Goal: Transaction & Acquisition: Purchase product/service

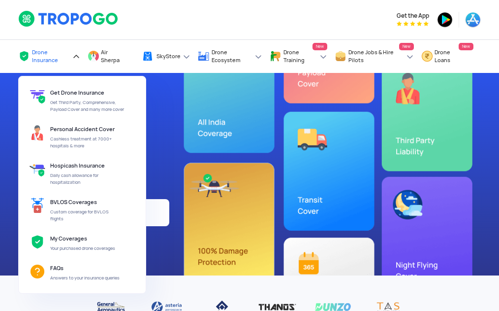
click at [48, 52] on span "Drone Insurance" at bounding box center [51, 56] width 38 height 16
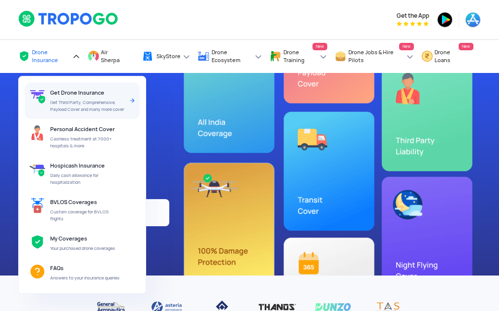
click at [63, 97] on div "Get Drone Insurance Get Third Party, Comprehensive, Payload Cover and many more…" at bounding box center [88, 100] width 77 height 36
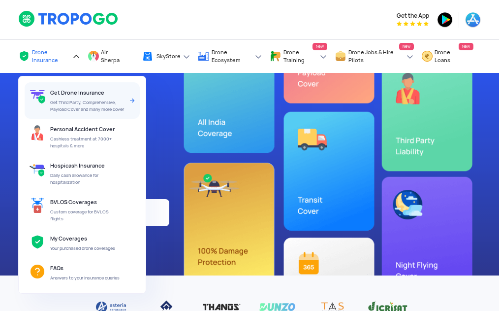
click at [61, 97] on div "Get Drone Insurance Get Third Party, Comprehensive, Payload Cover and many more…" at bounding box center [88, 100] width 77 height 36
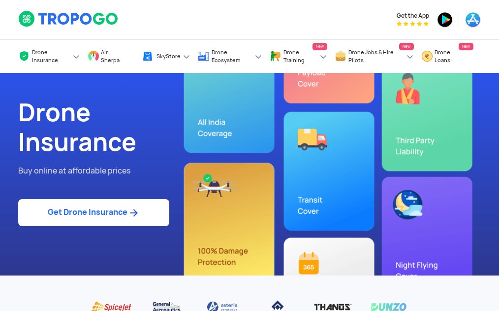
click at [98, 217] on link "Get Drone Insurance" at bounding box center [93, 212] width 151 height 27
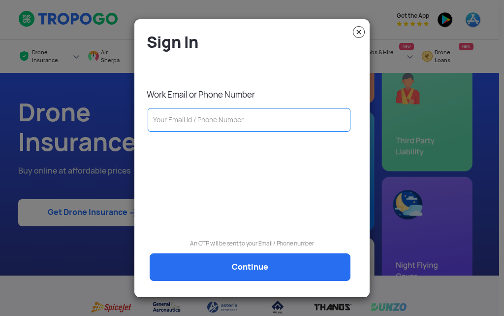
click at [185, 122] on input "text" at bounding box center [249, 120] width 203 height 24
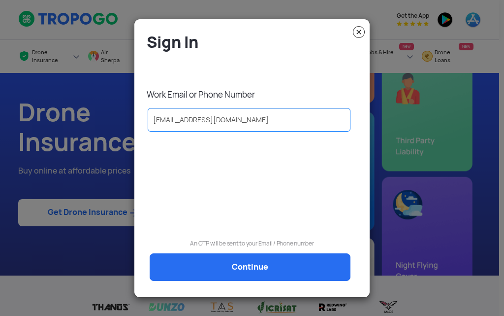
type input "sblahane@csmssengg.org"
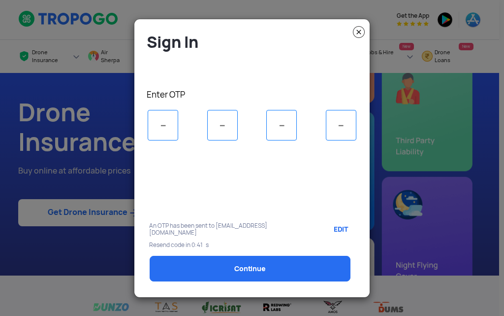
click at [158, 127] on input "tel" at bounding box center [163, 125] width 31 height 31
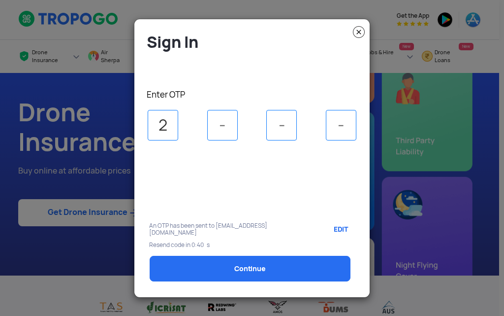
type input "2"
type input "7"
type input "1"
select select "1000000"
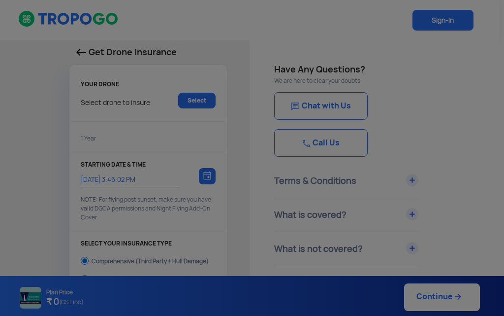
type input "8/9/2025, 3:56:00 PM"
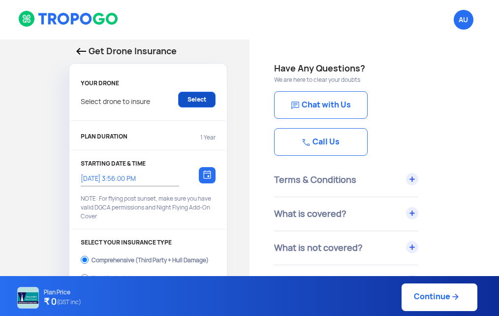
click at [179, 94] on link "Select" at bounding box center [196, 100] width 37 height 16
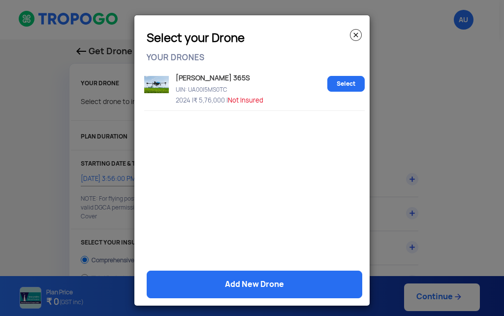
click at [236, 99] on span "Not Insured" at bounding box center [245, 100] width 35 height 8
click at [341, 81] on link "Select" at bounding box center [346, 84] width 37 height 16
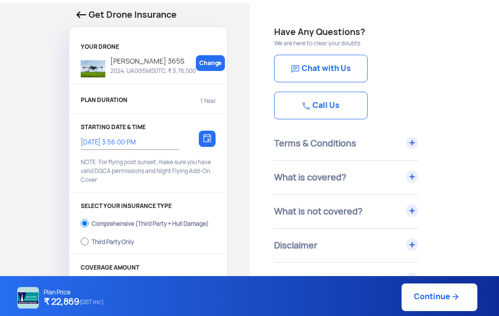
scroll to position [98, 0]
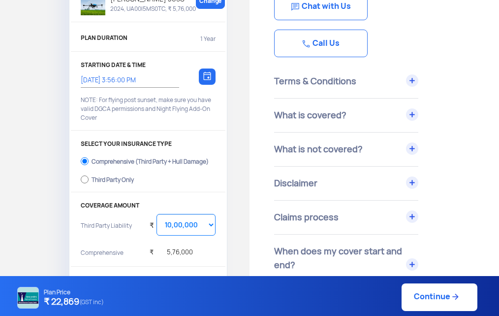
click at [98, 179] on div "Third Party Only" at bounding box center [113, 178] width 42 height 4
click at [89, 179] on input "Third Party Only" at bounding box center [85, 179] width 8 height 14
radio input "true"
select select "2000000"
click at [104, 157] on label "Comprehensive (Third Party + Hull Damage)" at bounding box center [148, 160] width 135 height 16
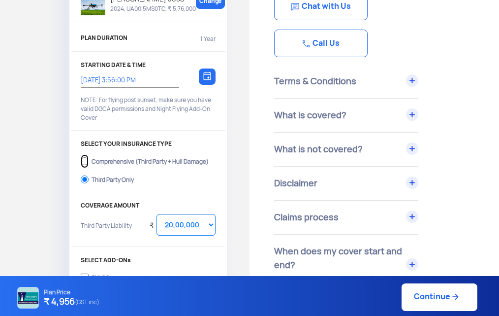
click at [89, 157] on input "Comprehensive (Third Party + Hull Damage)" at bounding box center [85, 161] width 8 height 14
radio input "true"
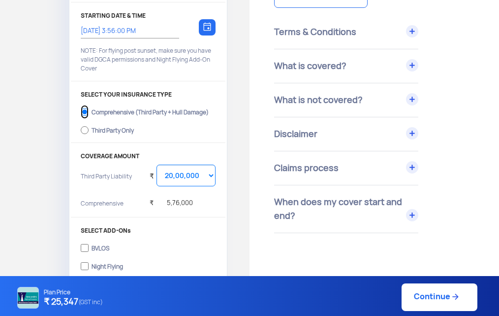
scroll to position [197, 0]
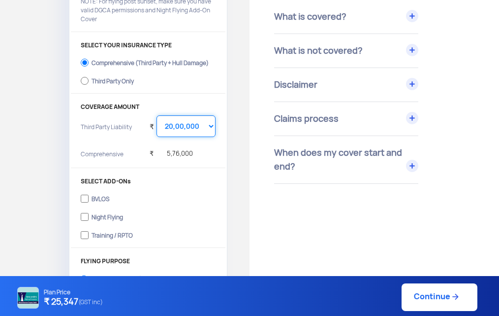
click at [193, 120] on select "Select Amount 10,00,000 15,00,000 20,00,000 25,00,000 30,00,000" at bounding box center [186, 126] width 59 height 22
select select "1000000"
click at [157, 115] on select "Select Amount 10,00,000 15,00,000 20,00,000 25,00,000 30,00,000" at bounding box center [186, 126] width 59 height 22
click at [106, 236] on div "Training / RPTO" at bounding box center [112, 234] width 41 height 4
click at [89, 239] on input "Training / RPTO" at bounding box center [85, 235] width 8 height 14
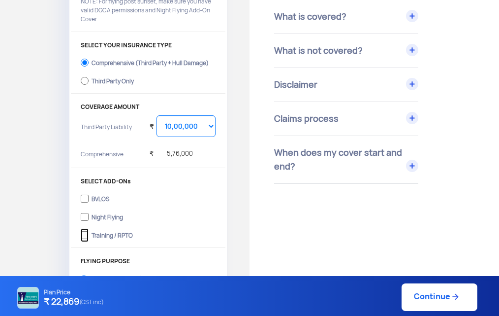
checkbox input "true"
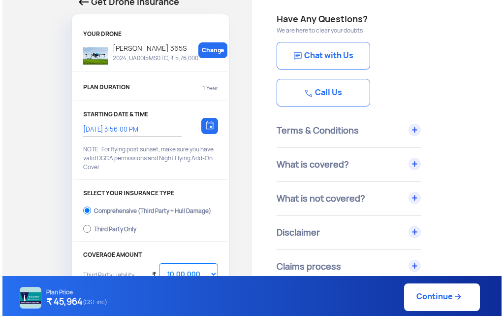
scroll to position [0, 0]
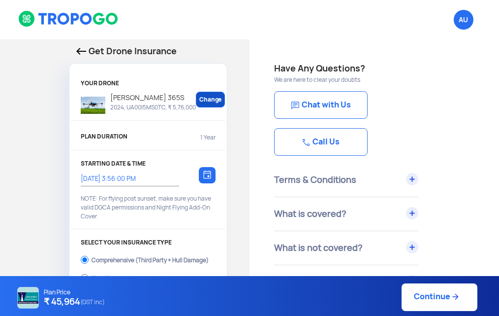
click at [209, 98] on link "Change" at bounding box center [211, 100] width 30 height 16
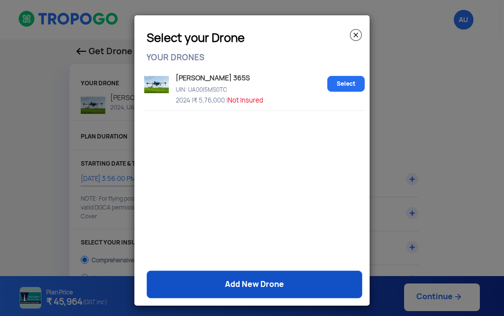
click at [259, 285] on link "Add New Drone" at bounding box center [255, 284] width 216 height 28
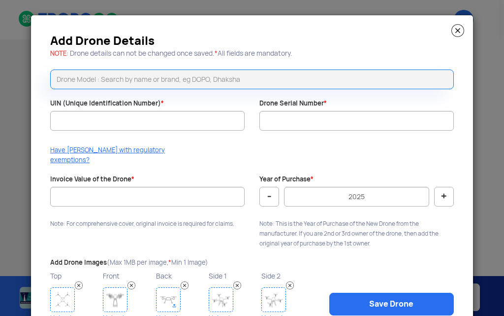
click at [123, 87] on input "text" at bounding box center [252, 79] width 404 height 20
click at [456, 28] on img at bounding box center [458, 30] width 13 height 13
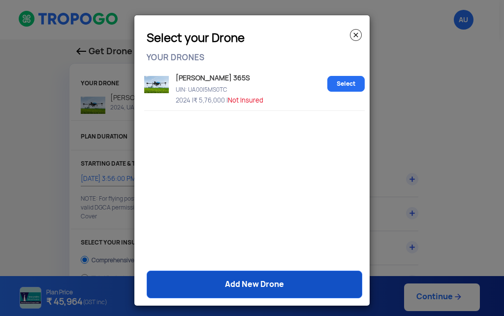
click at [273, 283] on link "Add New Drone" at bounding box center [255, 284] width 216 height 28
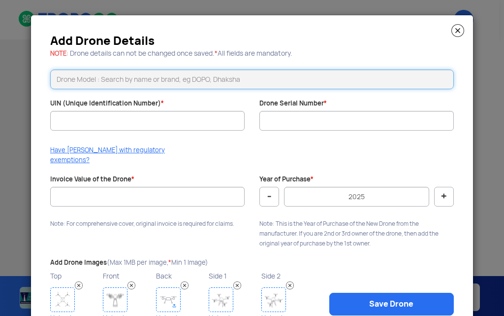
click at [166, 82] on input "text" at bounding box center [252, 79] width 404 height 20
click at [273, 188] on button "-" at bounding box center [270, 197] width 20 height 20
type input "2024"
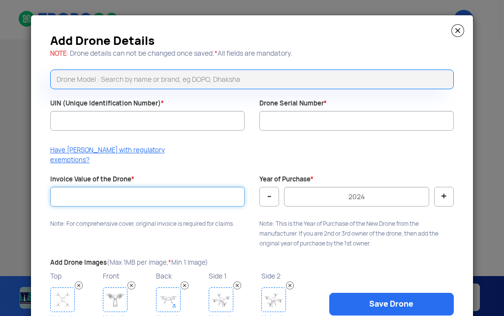
click at [94, 188] on input "Invoice Value of the Drone *" at bounding box center [147, 197] width 195 height 20
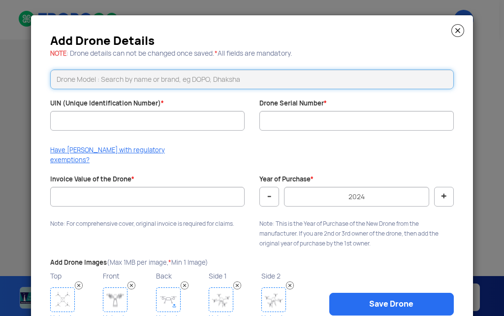
click at [99, 80] on input "text" at bounding box center [252, 79] width 404 height 20
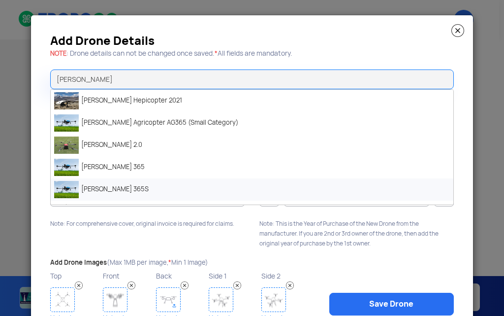
click at [116, 185] on li "Marut AG 365S" at bounding box center [252, 189] width 403 height 22
type input "Marut AG 365S"
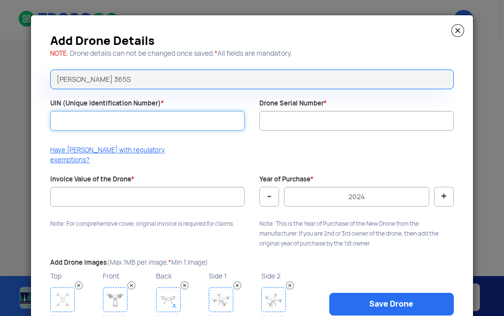
click at [138, 123] on input "UIN (Unique Identification Number) *" at bounding box center [147, 121] width 195 height 20
type input "u"
type input "UA00I1KS0TC"
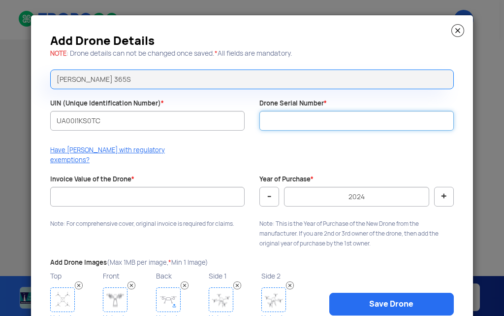
click at [297, 120] on input "Drone Serial Number *" at bounding box center [357, 121] width 195 height 20
type input "SC011004240073"
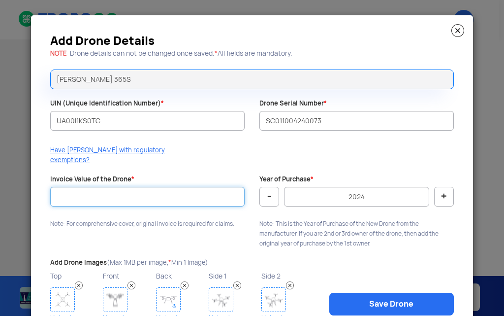
click at [161, 187] on input "Invoice Value of the Drone *" at bounding box center [147, 197] width 195 height 20
type input "576000"
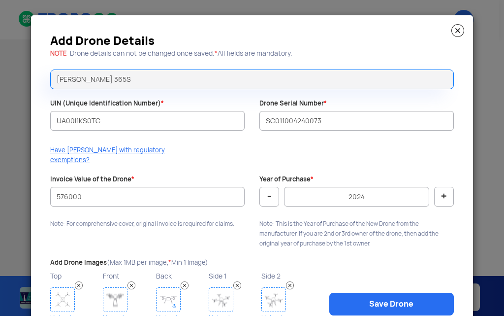
click at [267, 187] on button "-" at bounding box center [270, 197] width 20 height 20
click at [446, 187] on button "+" at bounding box center [444, 197] width 20 height 20
type input "2024"
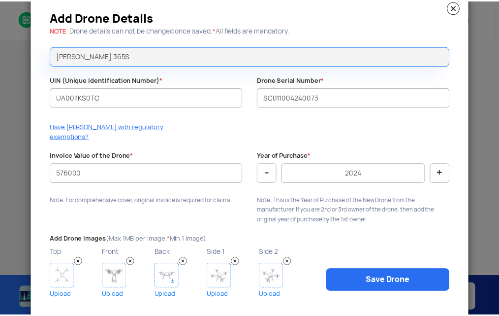
scroll to position [36, 0]
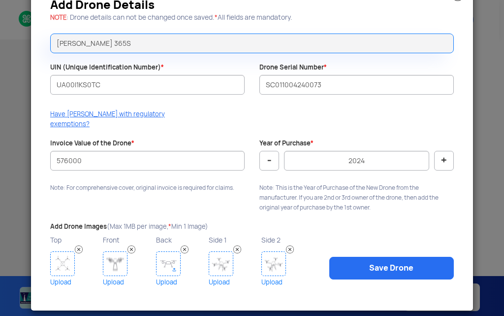
click at [59, 254] on img at bounding box center [62, 263] width 25 height 25
click at [115, 255] on img at bounding box center [115, 263] width 25 height 25
click at [172, 251] on img at bounding box center [168, 263] width 25 height 25
click at [222, 255] on img at bounding box center [221, 263] width 25 height 25
click at [262, 259] on img at bounding box center [274, 263] width 25 height 25
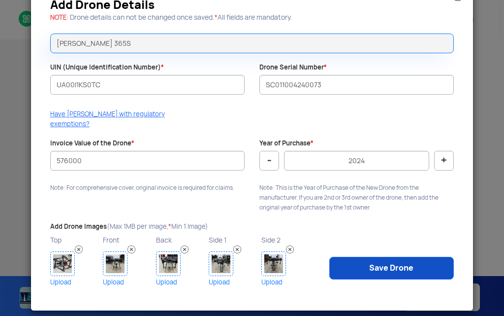
click at [363, 257] on link "Save Drone" at bounding box center [391, 268] width 125 height 23
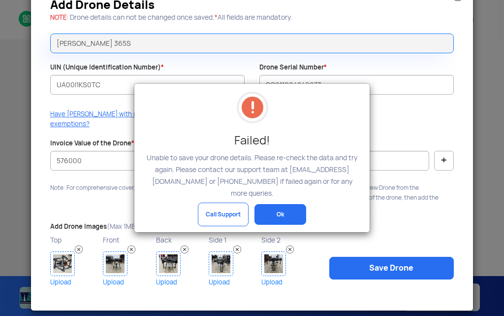
click at [279, 204] on button "Ok" at bounding box center [281, 214] width 52 height 21
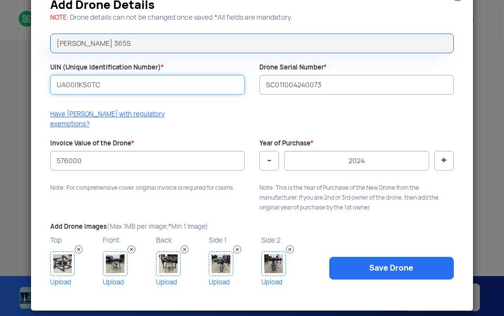
click at [112, 91] on input "UA00I1KS0TC" at bounding box center [147, 85] width 195 height 20
click at [76, 85] on input "UA00I1KS0TC" at bounding box center [147, 85] width 195 height 20
click at [118, 83] on input "UA00I5KS0TC" at bounding box center [147, 85] width 195 height 20
type input "UA00I5KS0TC"
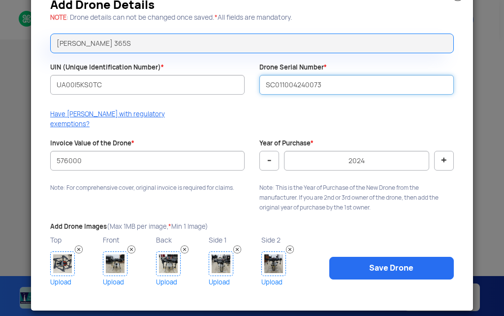
click at [321, 84] on input "SC011004240073" at bounding box center [357, 85] width 195 height 20
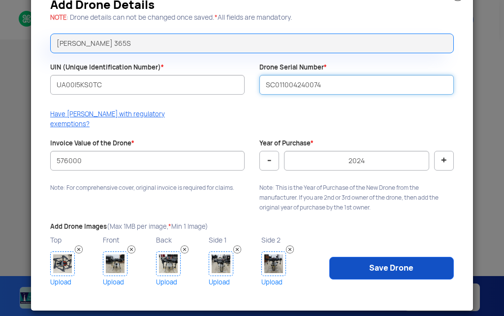
type input "SC011004240074"
click at [375, 261] on link "Save Drone" at bounding box center [391, 268] width 125 height 23
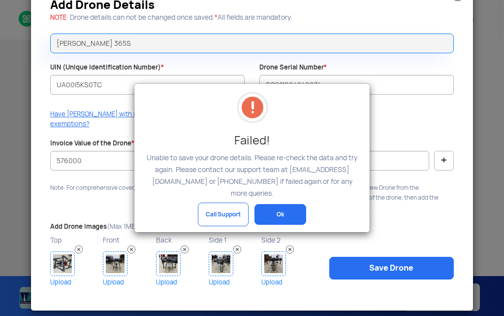
click at [288, 204] on button "Ok" at bounding box center [281, 214] width 52 height 21
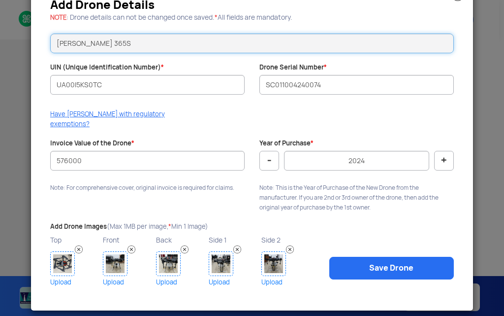
click at [131, 47] on input "Marut AG 365S" at bounding box center [252, 43] width 404 height 20
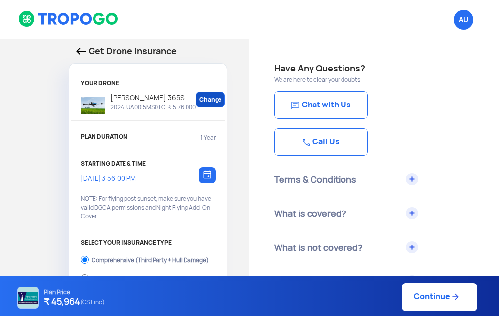
click at [207, 101] on link "Change" at bounding box center [211, 100] width 30 height 16
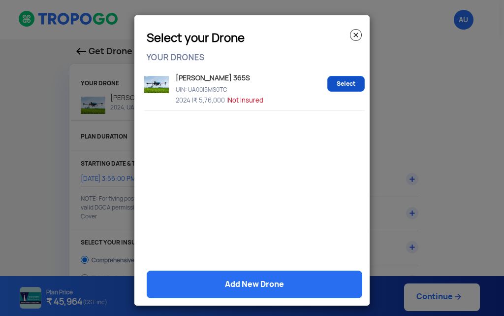
click at [336, 85] on link "Select" at bounding box center [346, 84] width 37 height 16
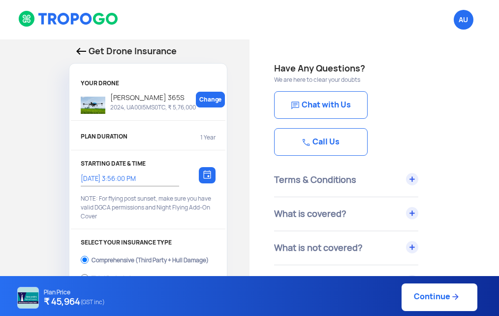
click at [173, 104] on p "2024, UA00I5MS0TC, ₹ 5,76,000" at bounding box center [150, 107] width 91 height 8
click at [207, 98] on link "Change" at bounding box center [211, 100] width 30 height 16
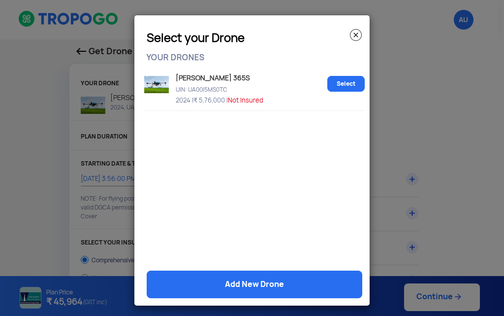
click at [173, 87] on p "UIN: UA00I5MS0TC" at bounding box center [248, 88] width 150 height 8
click at [149, 78] on img at bounding box center [156, 84] width 25 height 17
click at [180, 79] on p "Marut AG 365S" at bounding box center [229, 76] width 112 height 10
drag, startPoint x: 272, startPoint y: 97, endPoint x: 226, endPoint y: 99, distance: 45.9
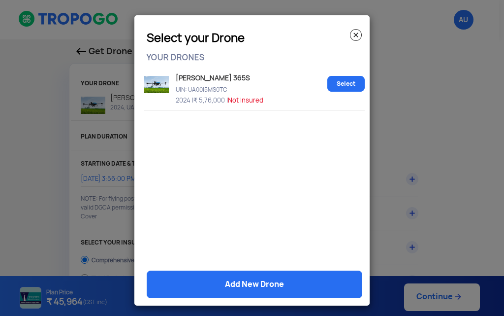
click at [226, 99] on p "2024 | ₹ 5,76,000 | Not Insured" at bounding box center [248, 99] width 150 height 8
click at [194, 87] on p "UIN: UA00I5MS0TC" at bounding box center [248, 88] width 150 height 8
click at [246, 285] on link "Add New Drone" at bounding box center [255, 284] width 216 height 28
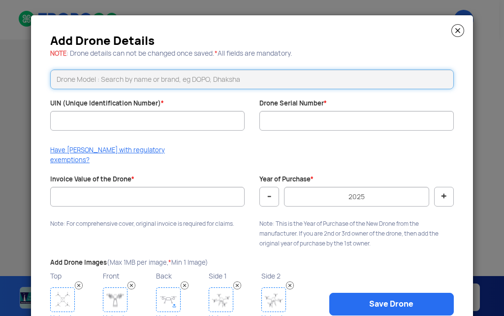
click at [123, 86] on input "text" at bounding box center [252, 79] width 404 height 20
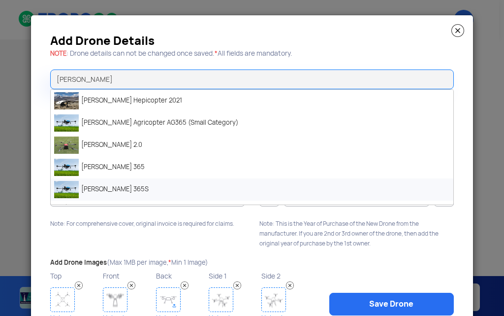
click at [116, 197] on li "Marut AG 365S" at bounding box center [252, 189] width 403 height 22
type input "Marut AG 365S"
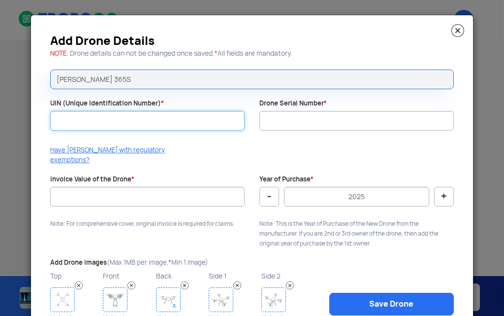
click at [86, 126] on input "UIN (Unique Identification Number) *" at bounding box center [147, 121] width 195 height 20
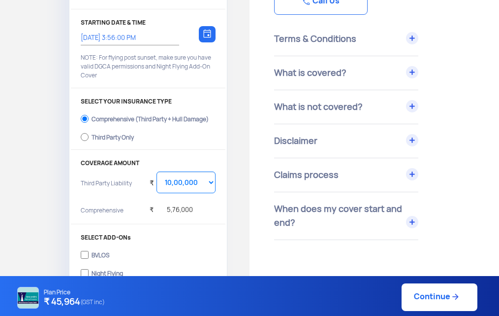
scroll to position [197, 0]
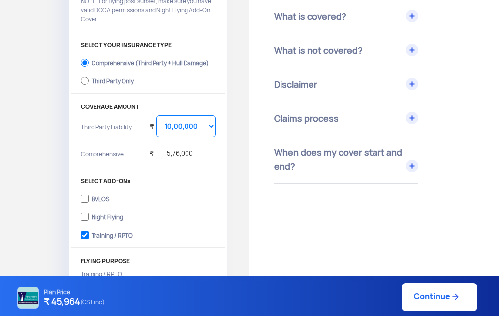
click at [443, 289] on link "Continue" at bounding box center [440, 297] width 76 height 28
type input "8/9/2025, 4:01:00 PM"
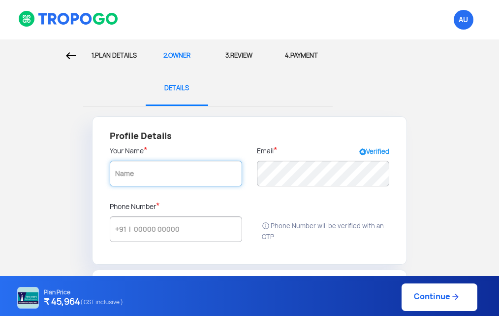
click at [169, 168] on input "text" at bounding box center [176, 174] width 132 height 26
type input "Chhatrapati Shahu Maharaj Shikshan Sanstha"
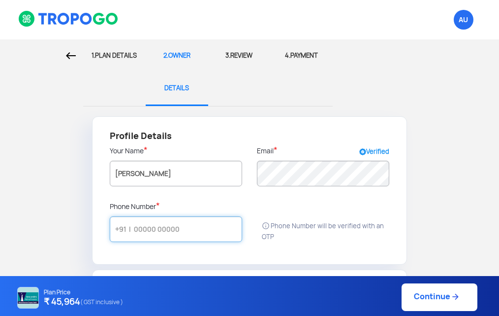
radio input "false"
radio input "true"
type input "Chhatrapati Shahu Maharaj Shikshan Sanstha"
click at [148, 231] on input "text" at bounding box center [176, 229] width 132 height 26
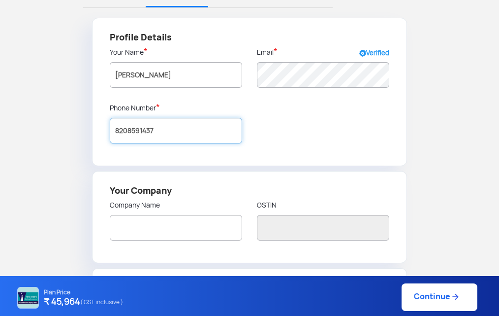
type input "8208591437"
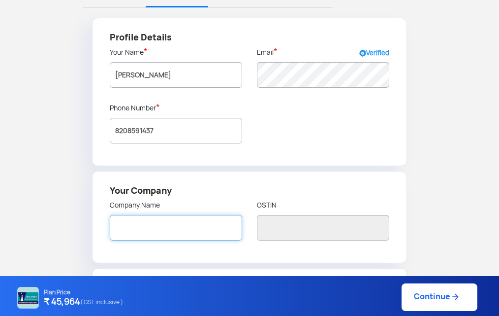
click at [174, 223] on input "text" at bounding box center [176, 228] width 132 height 26
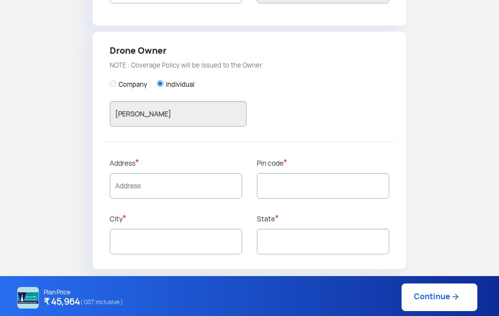
scroll to position [336, 0]
click at [158, 191] on input "text" at bounding box center [176, 185] width 132 height 26
type input "C"
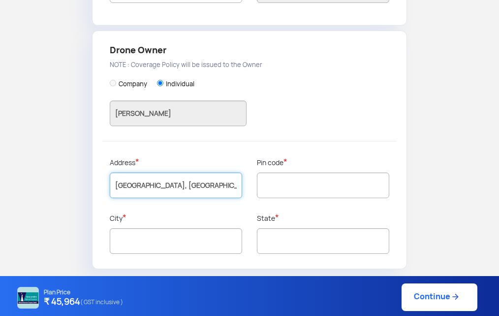
type input "Paithan Road, Kanchanwadi"
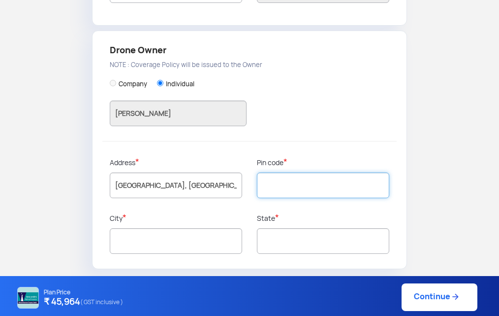
click at [324, 197] on input "text" at bounding box center [323, 185] width 132 height 26
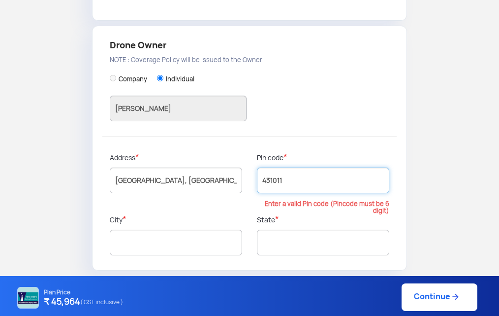
scroll to position [342, 0]
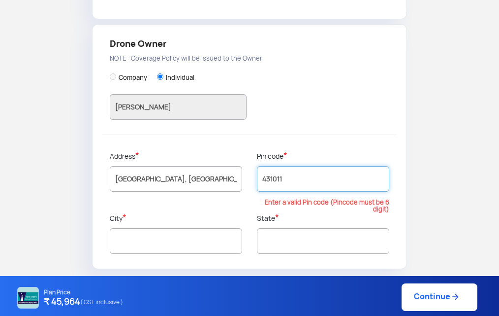
type input "431011"
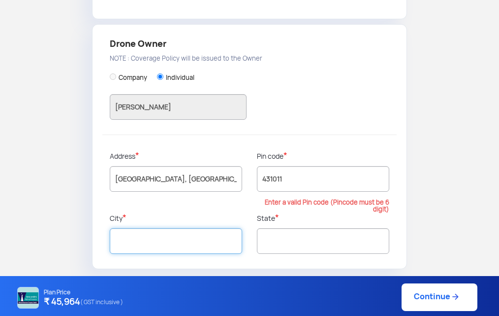
click at [183, 253] on input "text" at bounding box center [176, 241] width 132 height 26
type input "c"
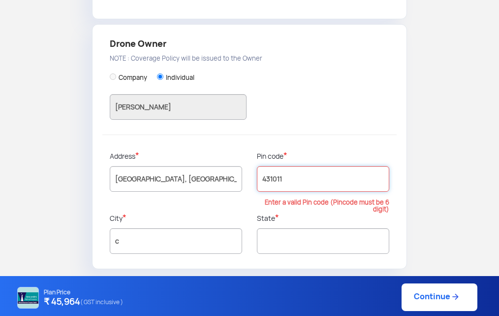
click at [307, 170] on input "431011" at bounding box center [323, 179] width 132 height 26
click at [272, 181] on input "431011" at bounding box center [323, 179] width 132 height 26
click at [283, 182] on input "431011" at bounding box center [323, 179] width 132 height 26
click at [291, 203] on p "Enter a valid Pin code (Pincode must be 6 digit)" at bounding box center [323, 206] width 132 height 14
click at [313, 180] on input "431011" at bounding box center [323, 179] width 132 height 26
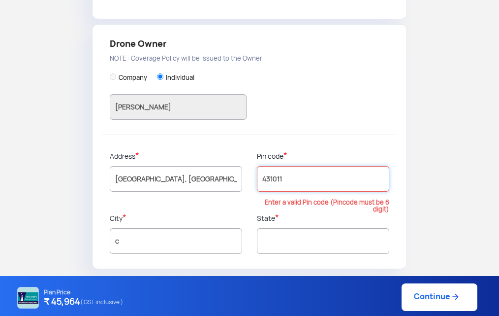
drag, startPoint x: 310, startPoint y: 181, endPoint x: 241, endPoint y: 186, distance: 68.6
click at [241, 186] on div "Drone Owner NOTE : Coverage Policy will be issued to the Owner Company Individu…" at bounding box center [249, 146] width 315 height 245
type input "431011"
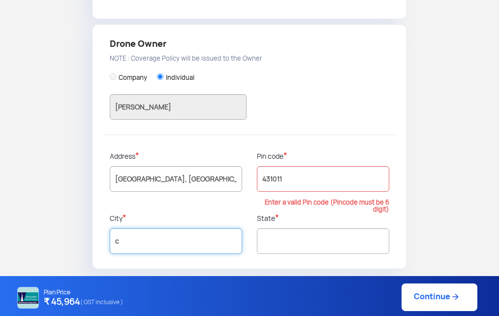
click at [181, 239] on input "c" at bounding box center [176, 241] width 132 height 26
type input "C"
type input "Aurangabad"
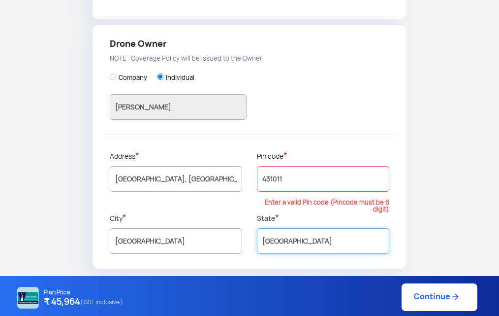
type input "Maharashtra"
click at [436, 228] on form "Profile Details Your Name * Chhatrapati Shahu Maharaj Shikshan Sanstha Email * …" at bounding box center [249, 21] width 485 height 495
click at [436, 301] on div "Plan Price ₹ 45,964 ( GST inclusive ) Continue" at bounding box center [246, 297] width 463 height 28
click at [441, 286] on div "Plan Price ₹ 45,964 ( GST inclusive ) Continue" at bounding box center [246, 297] width 463 height 28
click at [441, 295] on div "Plan Price ₹ 45,964 ( GST inclusive ) Continue" at bounding box center [246, 297] width 463 height 28
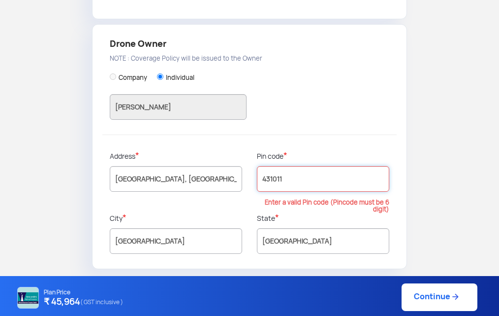
click at [282, 182] on input "431011" at bounding box center [323, 179] width 132 height 26
drag, startPoint x: 294, startPoint y: 180, endPoint x: 212, endPoint y: 174, distance: 81.5
click at [212, 174] on div "Drone Owner NOTE : Coverage Policy will be issued to the Owner Company Individu…" at bounding box center [249, 146] width 315 height 245
type input "431002"
type input "Aurangabad"
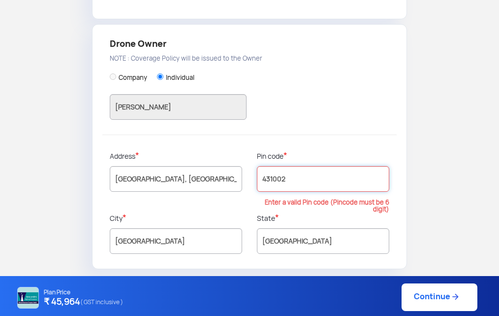
type input "Maharashtra"
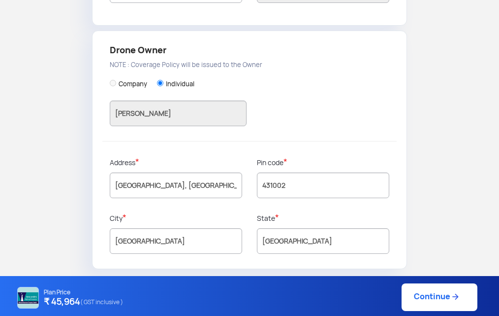
click at [300, 212] on div at bounding box center [323, 208] width 132 height 7
click at [319, 188] on input "431002" at bounding box center [323, 185] width 132 height 26
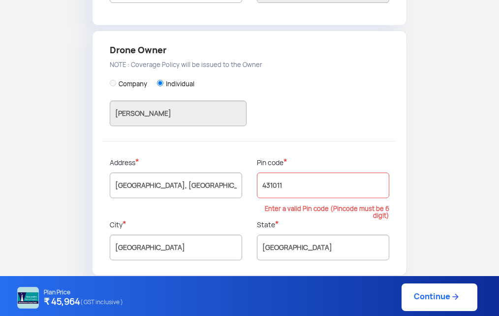
click at [300, 229] on p "State *" at bounding box center [323, 224] width 132 height 10
click at [301, 207] on p "Enter a valid Pin code (Pincode must be 6 digit)" at bounding box center [323, 212] width 132 height 14
click at [300, 186] on input "431011" at bounding box center [323, 185] width 132 height 26
click at [283, 211] on p "Enter a valid Pin code (Pincode must be 6 digit)" at bounding box center [323, 212] width 132 height 14
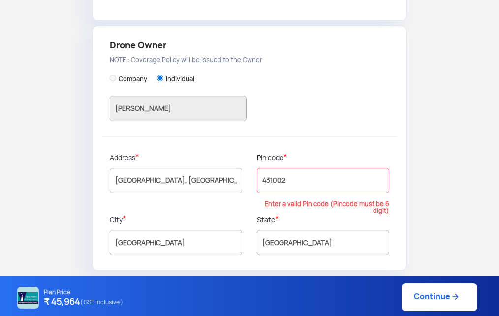
scroll to position [342, 0]
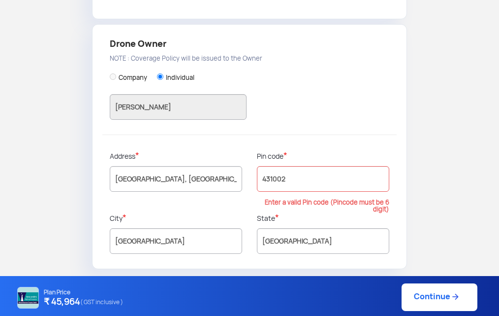
click at [361, 210] on p "Enter a valid Pin code (Pincode must be 6 digit)" at bounding box center [323, 206] width 132 height 14
click at [315, 122] on div "Company Individual Chhatrapati Shahu Maharaj Shikshan Sanstha" at bounding box center [250, 98] width 280 height 73
click at [284, 164] on div "Pin code * 431002 Enter a valid Pin code (Pincode must be 6 digit)" at bounding box center [323, 182] width 147 height 62
drag, startPoint x: 246, startPoint y: 182, endPoint x: 234, endPoint y: 181, distance: 12.4
click at [237, 182] on div "Address * Paithan Road, Kanchanwadi" at bounding box center [175, 179] width 147 height 56
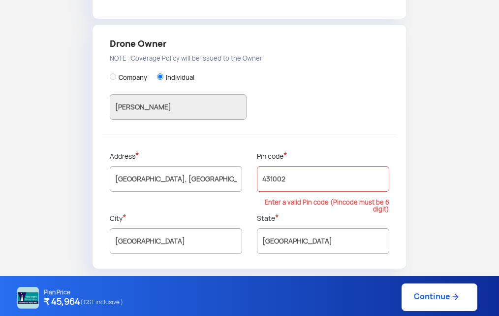
scroll to position [336, 0]
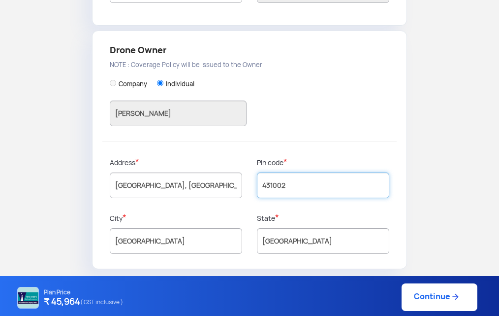
click at [307, 189] on input "431002" at bounding box center [323, 185] width 132 height 26
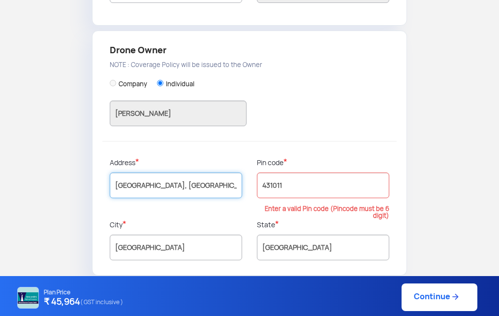
click at [197, 189] on input "Paithan Road, Kanchanwadi" at bounding box center [176, 185] width 132 height 26
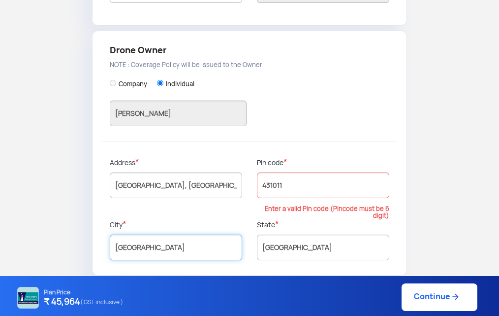
click at [206, 241] on input "Aurangabad" at bounding box center [176, 247] width 132 height 26
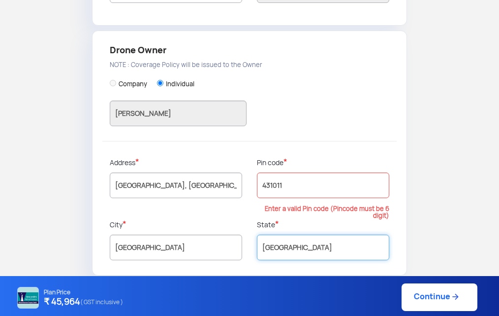
click at [266, 237] on input "Maharashtra" at bounding box center [323, 247] width 132 height 26
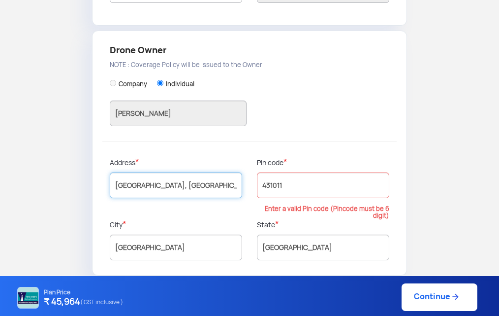
click at [217, 183] on input "Paithan Road, Kanchanwadi" at bounding box center [176, 185] width 132 height 26
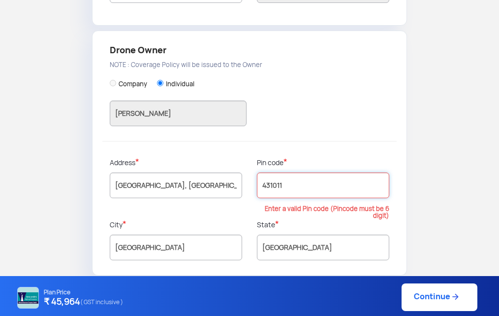
click at [321, 175] on input "431011" at bounding box center [323, 185] width 132 height 26
type input "431002"
click at [264, 209] on p "Enter a valid Pin code (Pincode must be 6 digit)" at bounding box center [323, 212] width 132 height 14
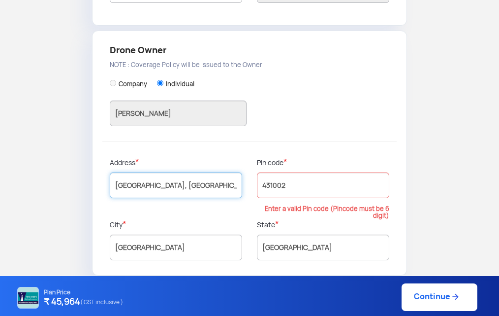
click at [198, 184] on input "Paithan Road, Kanchanwadi" at bounding box center [176, 185] width 132 height 26
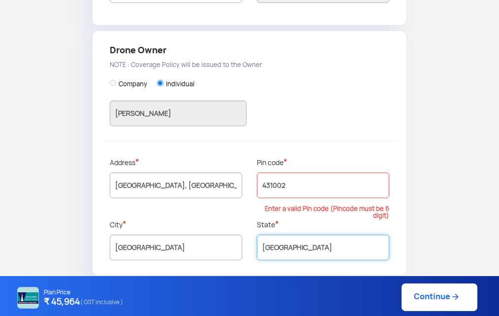
click at [265, 244] on input "Maharashtra" at bounding box center [323, 247] width 132 height 26
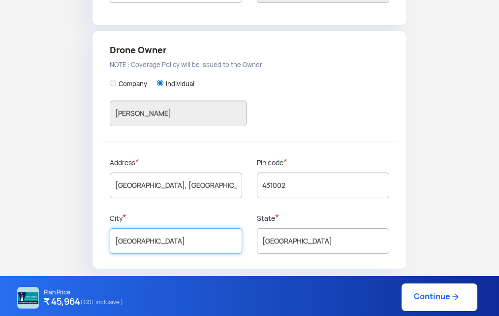
click at [206, 246] on input "Aurangabad" at bounding box center [176, 241] width 132 height 26
click at [459, 289] on link "Continue" at bounding box center [440, 297] width 76 height 28
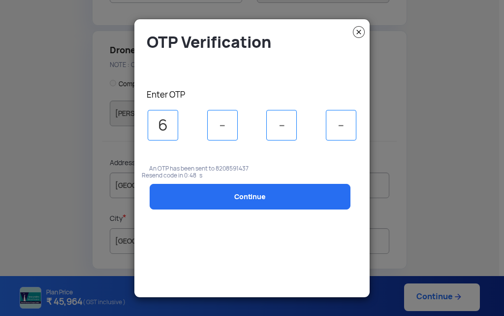
type input "6"
type input "1"
type input "6"
type input "5"
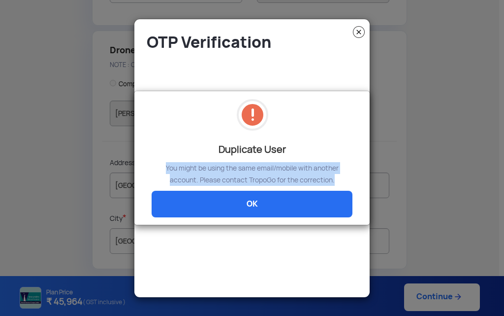
drag, startPoint x: 155, startPoint y: 167, endPoint x: 359, endPoint y: 181, distance: 203.9
click at [359, 181] on div "Duplicate User You might be using the same email/mobile with another account. P…" at bounding box center [252, 157] width 216 height 119
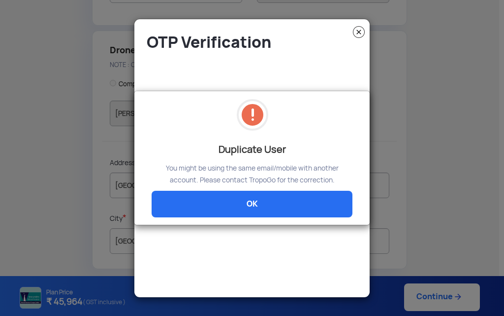
click at [358, 32] on modal-container "Duplicate User You might be using the same email/mobile with another account. P…" at bounding box center [252, 158] width 504 height 316
click at [361, 33] on modal-container "Duplicate User You might be using the same email/mobile with another account. P…" at bounding box center [252, 158] width 504 height 316
drag, startPoint x: 276, startPoint y: 201, endPoint x: 366, endPoint y: 72, distance: 157.4
click at [277, 201] on link "OK" at bounding box center [252, 204] width 201 height 27
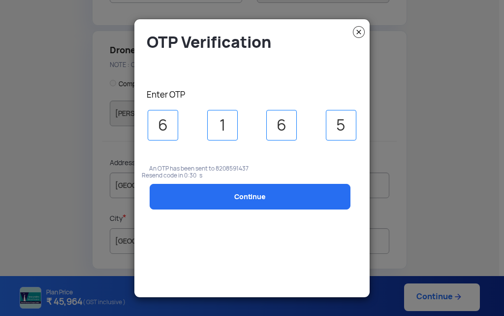
click at [361, 33] on img at bounding box center [359, 32] width 12 height 12
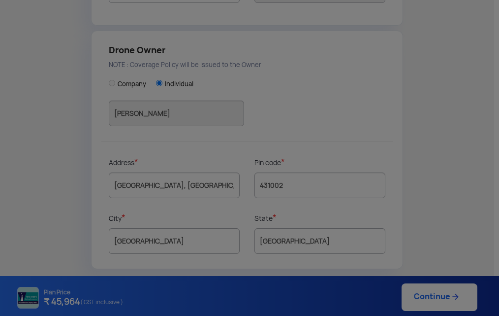
click at [433, 100] on modal-container "OTP Verification Enter OTP 6 1 6 5 An OTP has been sent to 8208591437 Resend co…" at bounding box center [249, 158] width 499 height 316
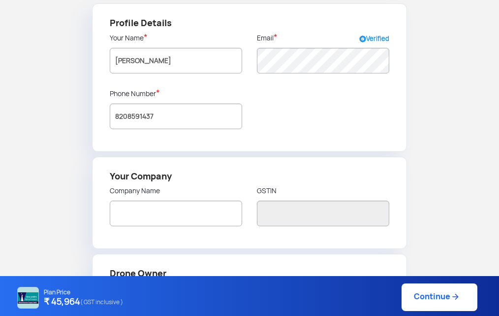
scroll to position [90, 0]
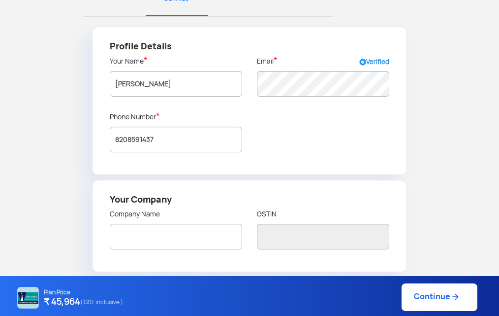
click at [380, 53] on div "Verified" at bounding box center [375, 49] width 30 height 7
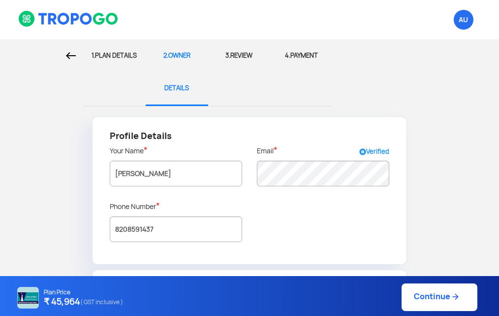
click at [238, 55] on div "3. REVIEW" at bounding box center [240, 55] width 48 height 33
click at [105, 55] on div "1. PLAN DETAILS" at bounding box center [115, 55] width 48 height 33
select select "1000000"
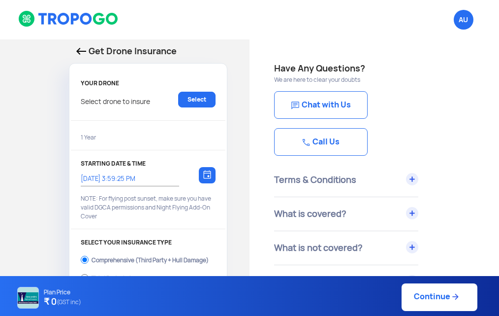
type input "8/9/2025, 4:01:00 PM"
checkbox input "true"
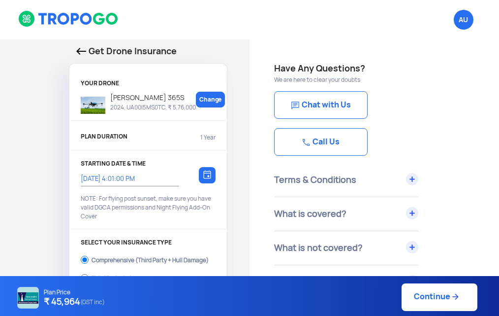
click at [414, 177] on div "Terms & Conditions" at bounding box center [346, 179] width 144 height 33
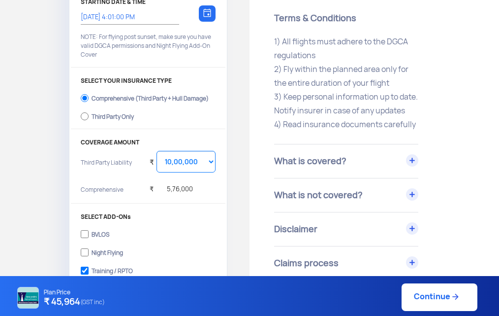
scroll to position [246, 0]
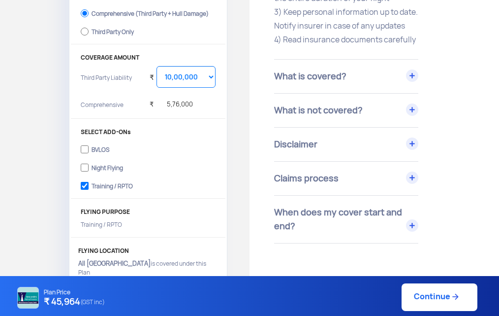
click at [412, 192] on div "Claims process" at bounding box center [346, 178] width 144 height 33
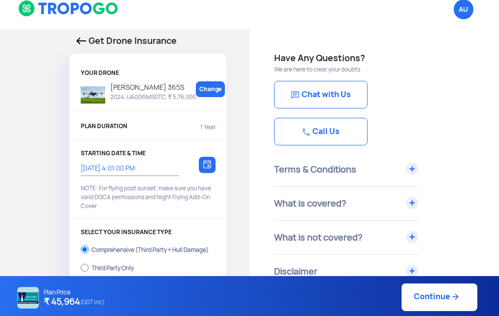
scroll to position [0, 0]
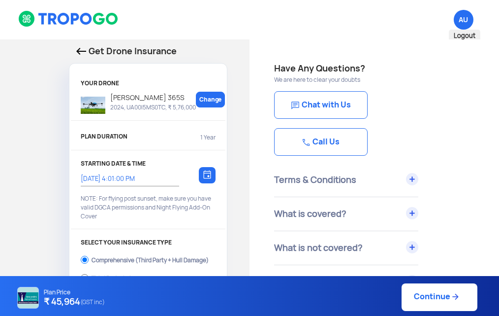
click at [461, 20] on span "AU Logout" at bounding box center [464, 20] width 20 height 20
drag, startPoint x: 152, startPoint y: 130, endPoint x: 176, endPoint y: 138, distance: 25.4
click at [151, 131] on div "YOUR DRONE Marut AG 365S 2024, UA00I5MS0TC, ₹ 5,76,000 Change PLAN DURATION 1 Y…" at bounding box center [148, 304] width 158 height 463
click at [213, 134] on p "1 Year" at bounding box center [207, 137] width 15 height 9
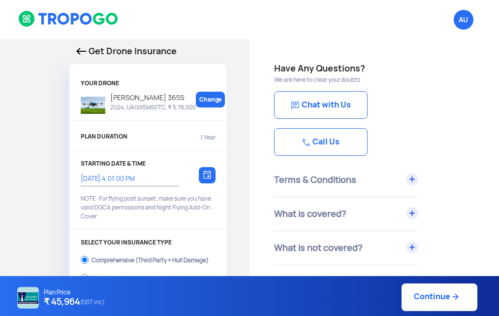
click at [74, 52] on div "Get Drone Insurance" at bounding box center [148, 53] width 159 height 19
click at [83, 52] on img at bounding box center [81, 51] width 10 height 7
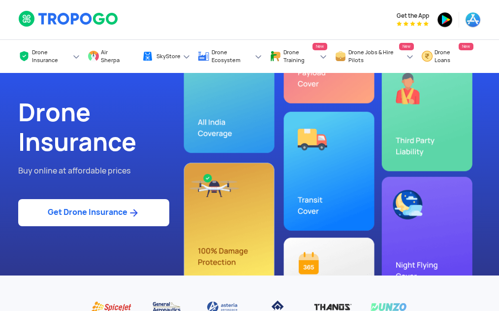
click at [87, 219] on link "Get Drone Insurance" at bounding box center [93, 212] width 151 height 27
select select "1000000"
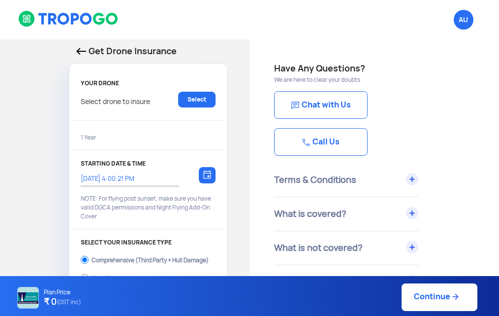
type input "8/9/2025, 4:01:00 PM"
checkbox input "true"
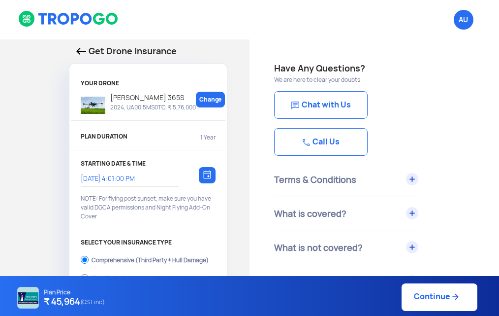
click at [155, 104] on p "2024, UA00I5MS0TC, ₹ 5,76,000" at bounding box center [150, 107] width 91 height 8
click at [467, 20] on span "AU Logout" at bounding box center [464, 20] width 20 height 20
click at [463, 37] on span "Logout" at bounding box center [465, 36] width 32 height 13
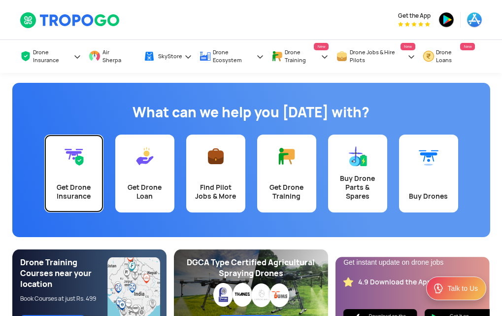
click at [60, 175] on link "Get Drone Insurance" at bounding box center [73, 173] width 59 height 78
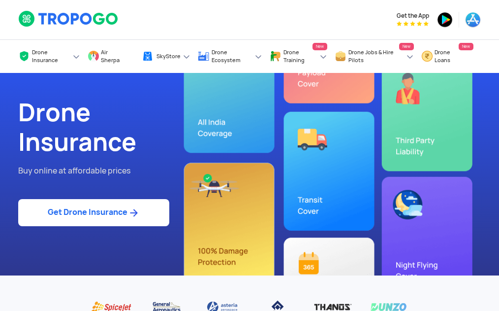
click at [109, 220] on link "Get Drone Insurance" at bounding box center [93, 212] width 151 height 27
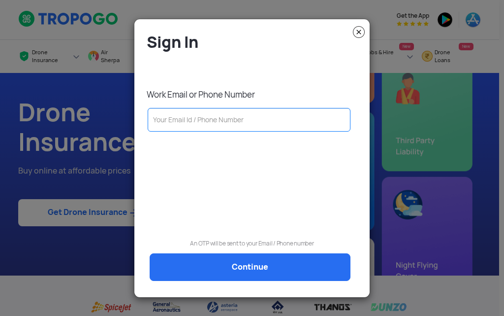
click at [187, 104] on div "Sign In Work Email or Phone Number An OTP will be sent to your Email / Phone nu…" at bounding box center [252, 162] width 221 height 260
click at [187, 117] on input "text" at bounding box center [249, 120] width 203 height 24
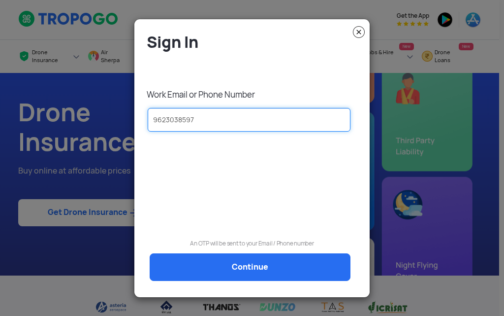
type input "9623038597"
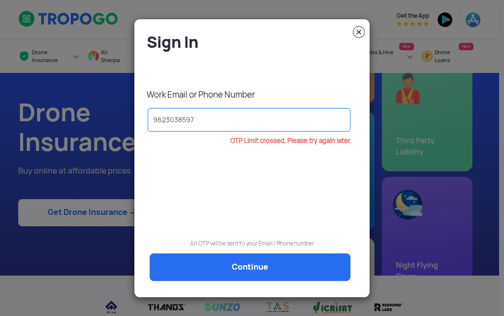
drag, startPoint x: 233, startPoint y: 142, endPoint x: 360, endPoint y: 143, distance: 127.6
click at [360, 143] on div "OTP Limit crossed, Please try again later." at bounding box center [252, 145] width 221 height 16
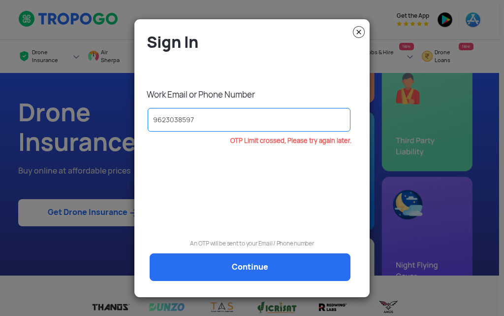
click at [356, 32] on img at bounding box center [359, 32] width 12 height 12
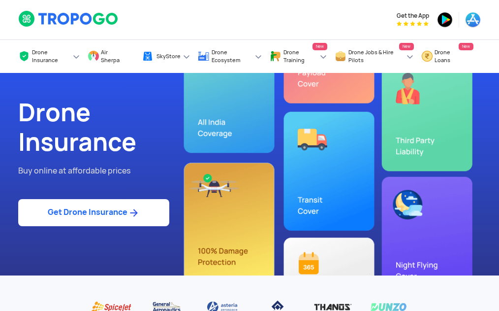
click at [100, 197] on div at bounding box center [130, 194] width 224 height 10
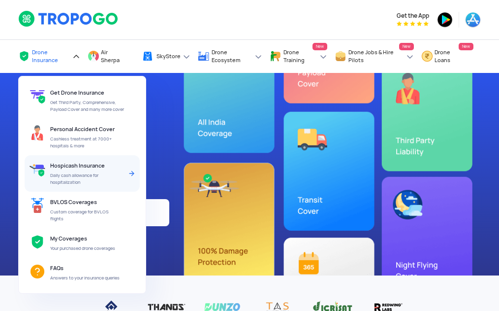
scroll to position [49, 0]
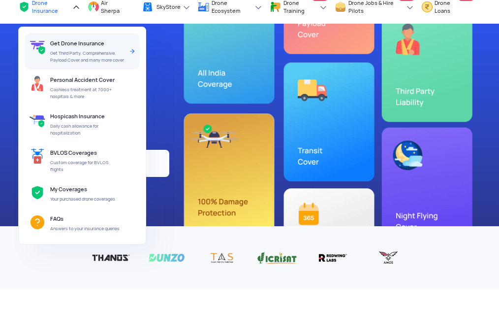
click at [81, 50] on span "Get Third Party, Comprehensive, Payload Cover and many more cover" at bounding box center [87, 57] width 75 height 14
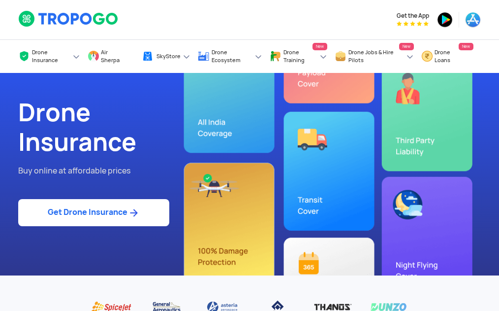
click at [115, 213] on link "Get Drone Insurance" at bounding box center [93, 212] width 151 height 27
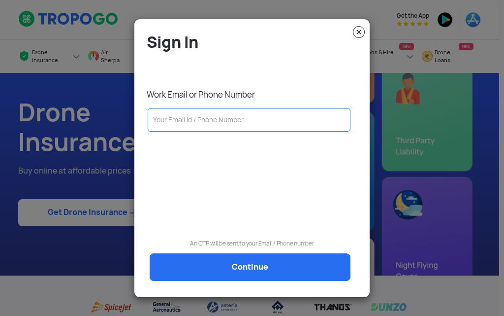
click at [196, 125] on input "text" at bounding box center [249, 120] width 203 height 24
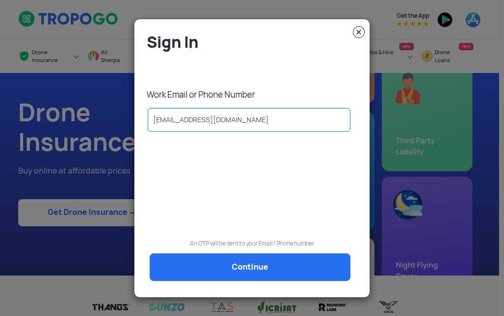
type input "sblahane@csmssengg.org"
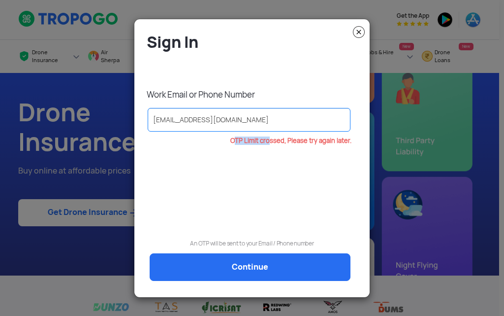
drag, startPoint x: 231, startPoint y: 143, endPoint x: 387, endPoint y: 162, distance: 157.3
click at [387, 162] on modal-container "Sign In Work Email or Phone Number sblahane@csmssengg.org OTP Limit crossed, Pl…" at bounding box center [252, 158] width 504 height 316
click at [359, 30] on img at bounding box center [359, 32] width 12 height 12
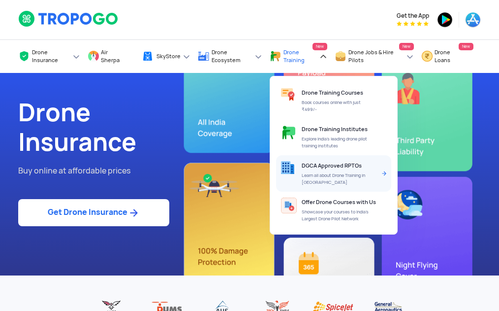
click at [307, 174] on span "Learn all about Drone Training in [GEOGRAPHIC_DATA]" at bounding box center [339, 179] width 75 height 14
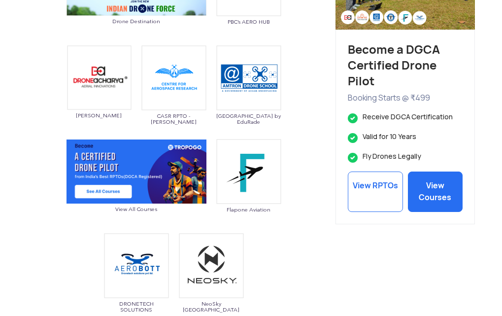
scroll to position [640, 0]
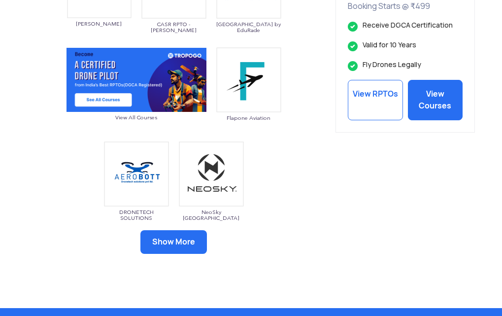
click at [187, 238] on button "Show More" at bounding box center [173, 242] width 66 height 24
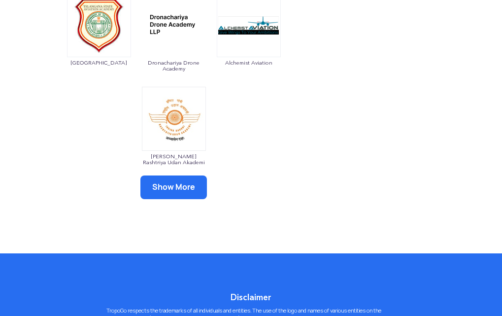
scroll to position [1034, 0]
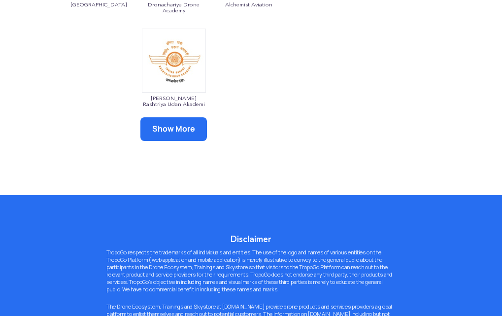
click at [156, 130] on button "Show More" at bounding box center [173, 129] width 66 height 24
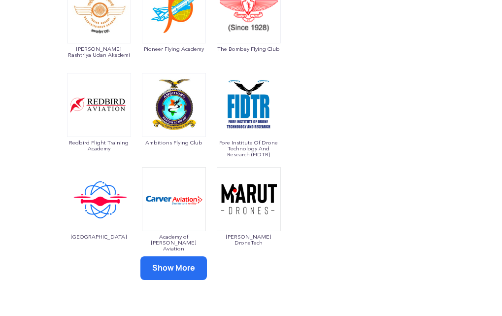
scroll to position [1182, 0]
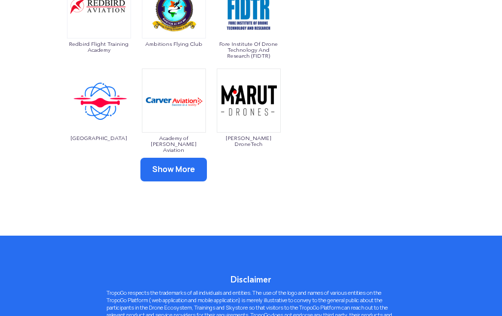
click at [175, 165] on button "Show More" at bounding box center [173, 170] width 66 height 24
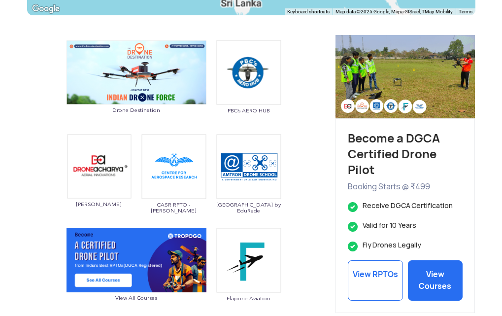
scroll to position [443, 0]
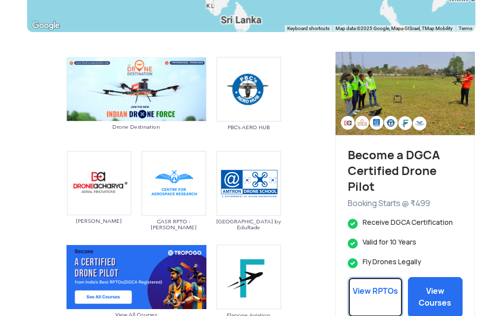
click at [369, 290] on link "View RPTOs" at bounding box center [375, 297] width 55 height 40
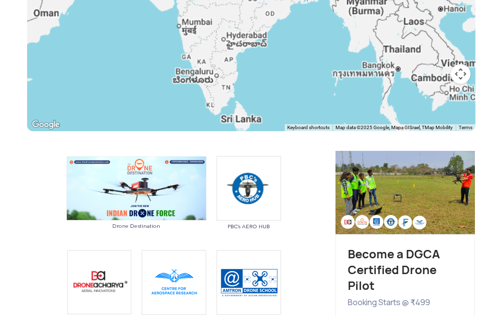
scroll to position [197, 0]
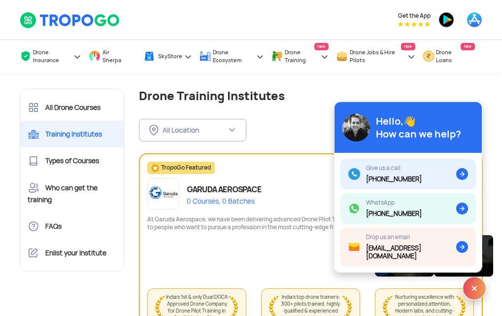
click at [357, 100] on h1 "Drone Training Institutes" at bounding box center [311, 96] width 344 height 14
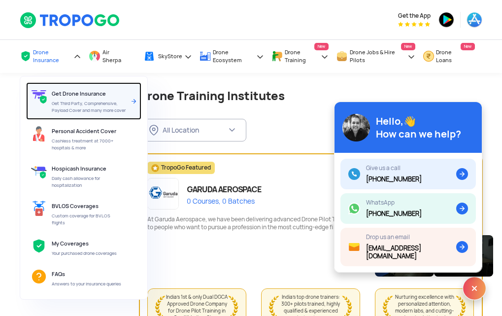
click at [62, 102] on span "Get Third Party, Comprehensive, Payload Cover and many more cover" at bounding box center [89, 107] width 75 height 14
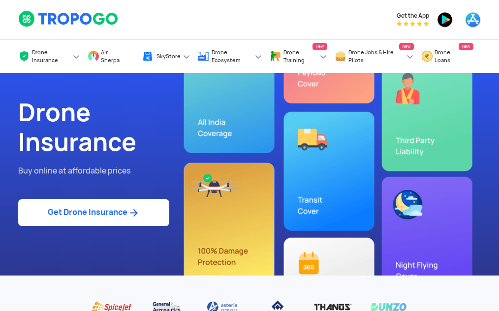
click at [134, 239] on div "Drone Insurance Buy online at affordable prices Get Drone Insurance" at bounding box center [130, 174] width 239 height 202
click at [126, 206] on link "Get Drone Insurance" at bounding box center [93, 212] width 151 height 27
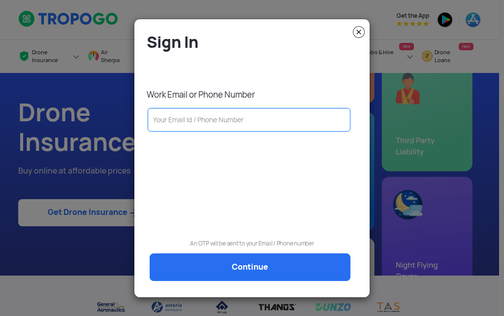
click at [189, 125] on input "text" at bounding box center [249, 120] width 203 height 24
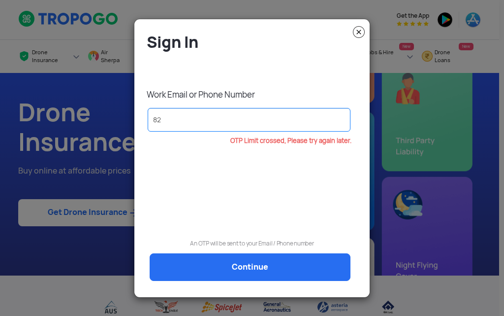
type input "8"
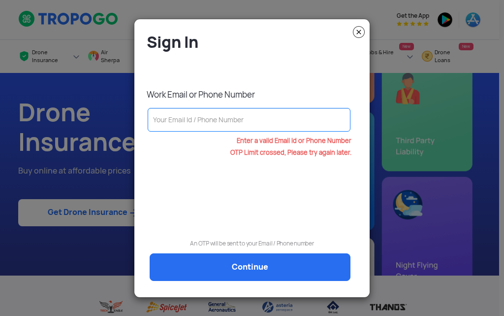
click at [362, 31] on img at bounding box center [359, 32] width 12 height 12
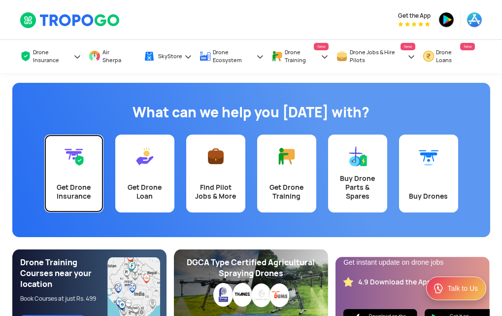
click at [65, 173] on link "Get Drone Insurance" at bounding box center [73, 173] width 59 height 78
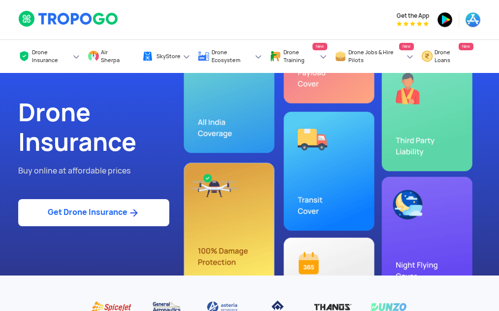
click at [90, 216] on link "Get Drone Insurance" at bounding box center [93, 212] width 151 height 27
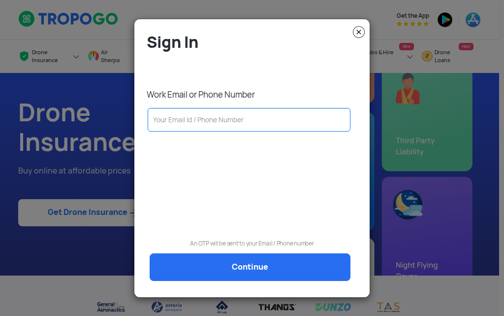
click at [179, 121] on input "text" at bounding box center [249, 120] width 203 height 24
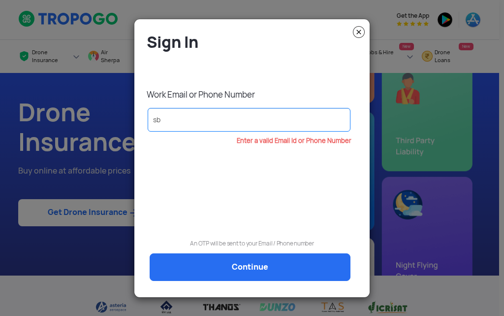
type input "s"
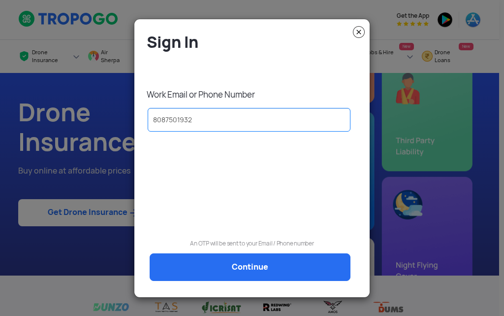
type input "8087501932"
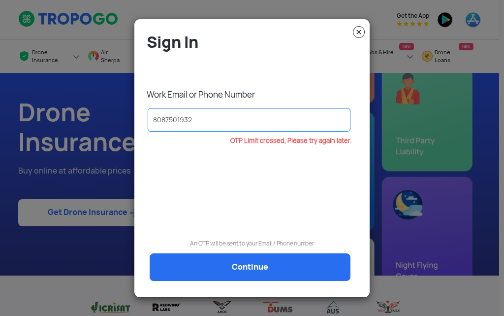
click at [356, 33] on img at bounding box center [359, 32] width 12 height 12
